Goal: Navigation & Orientation: Find specific page/section

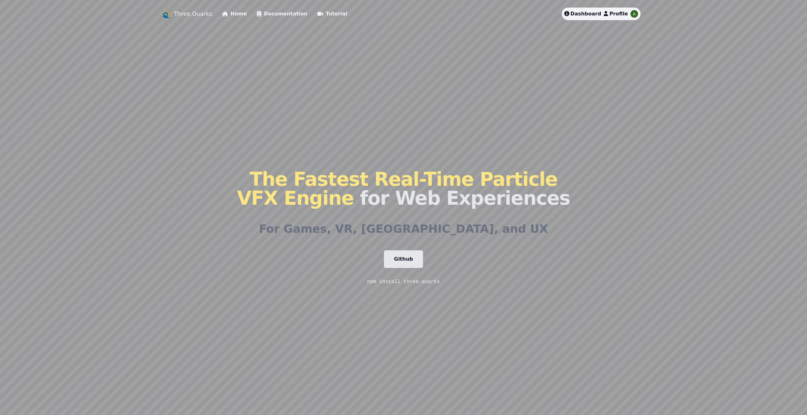
click at [617, 12] on span "Profile" at bounding box center [618, 14] width 19 height 6
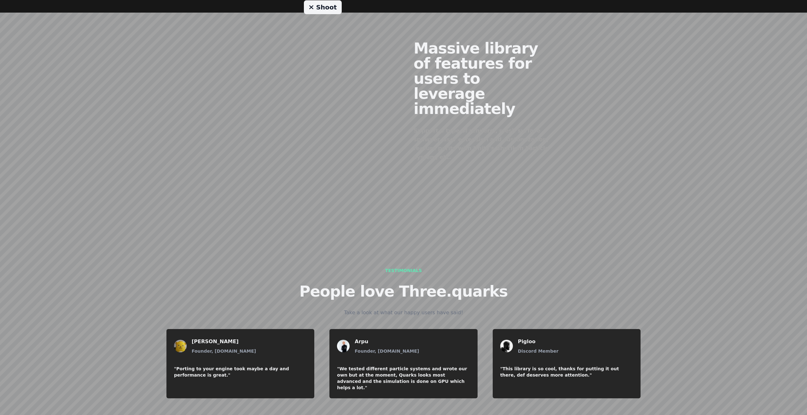
scroll to position [689, 0]
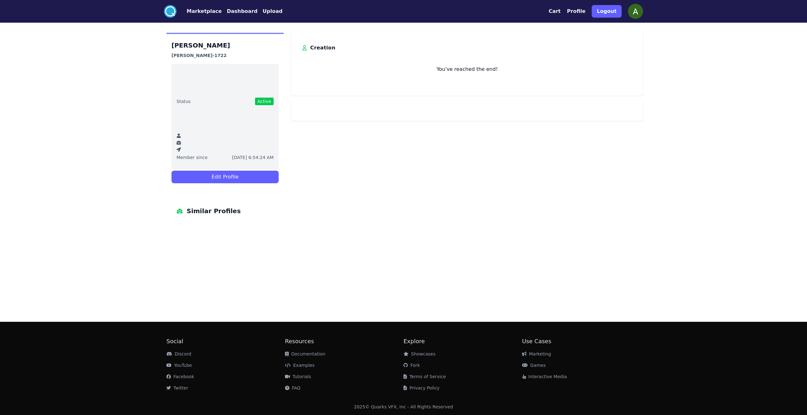
click at [263, 10] on button "Upload" at bounding box center [273, 12] width 20 height 8
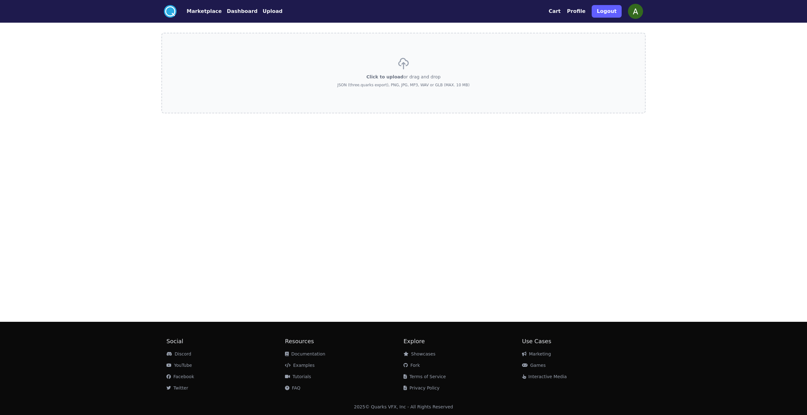
click at [192, 11] on button "Marketplace" at bounding box center [204, 12] width 35 height 8
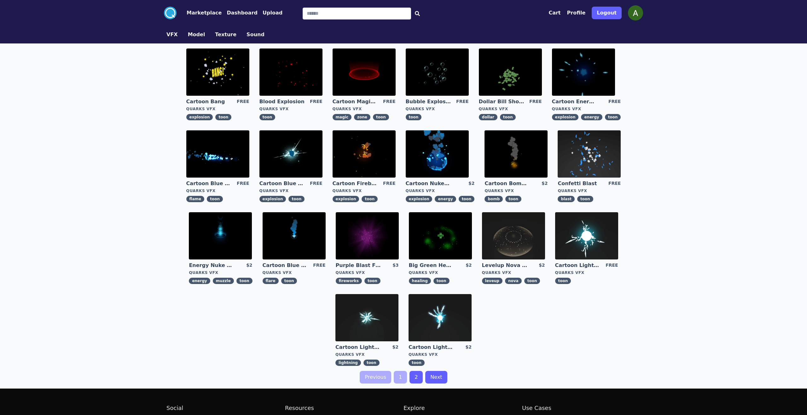
click at [165, 10] on circle at bounding box center [170, 13] width 13 height 13
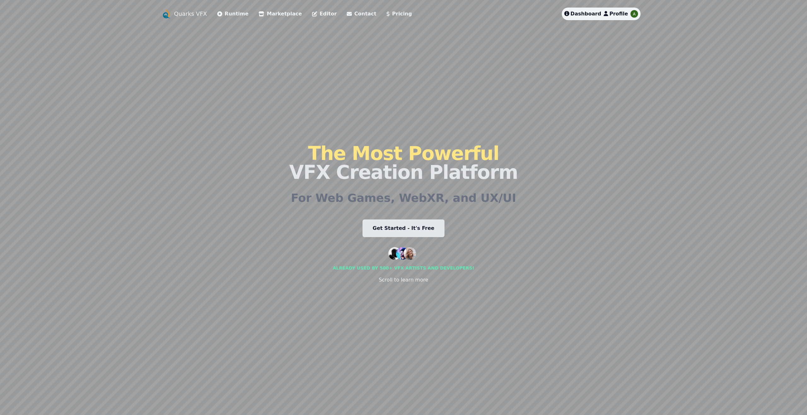
click at [312, 14] on link "Editor" at bounding box center [324, 14] width 25 height 8
